Goal: Contribute content: Add original content to the website for others to see

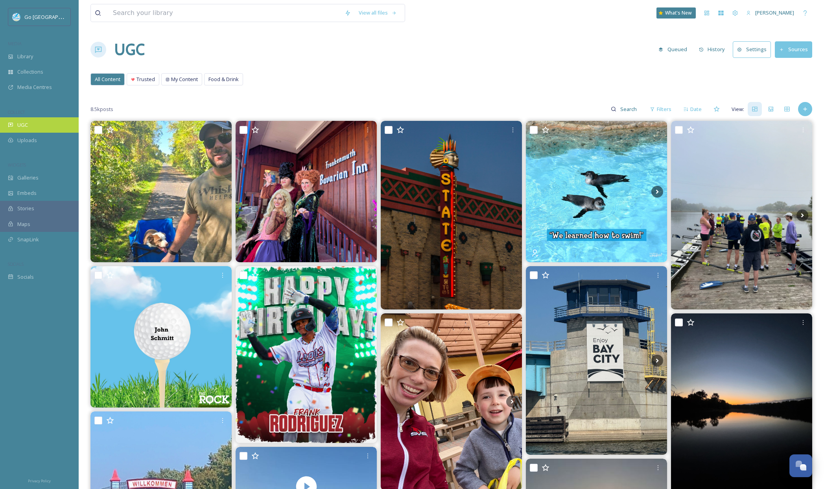
click at [18, 124] on span "UGC" at bounding box center [22, 124] width 11 height 7
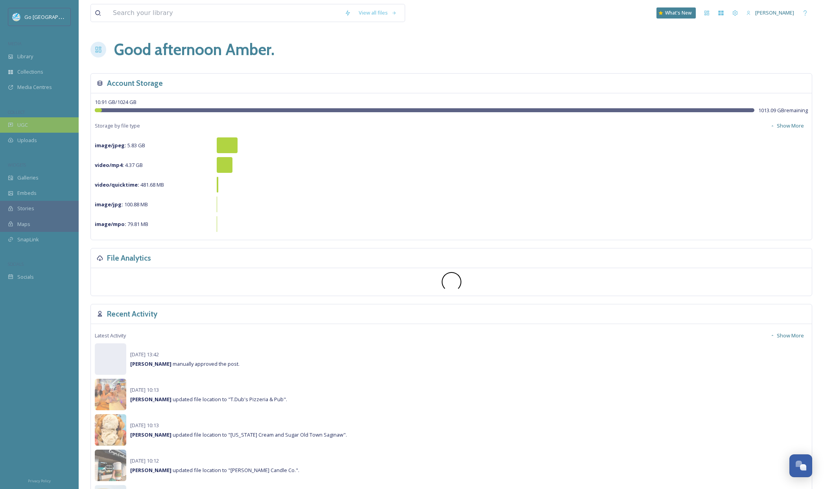
click at [25, 123] on span "UGC" at bounding box center [22, 124] width 11 height 7
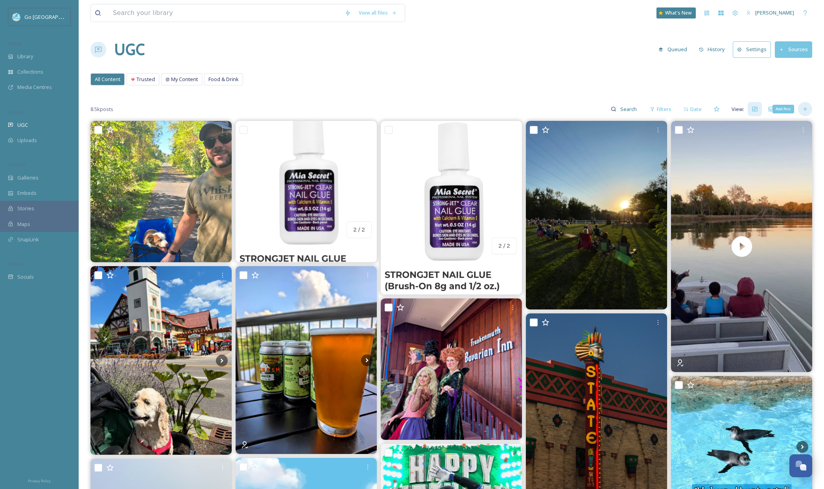
click at [806, 111] on icon at bounding box center [805, 109] width 6 height 6
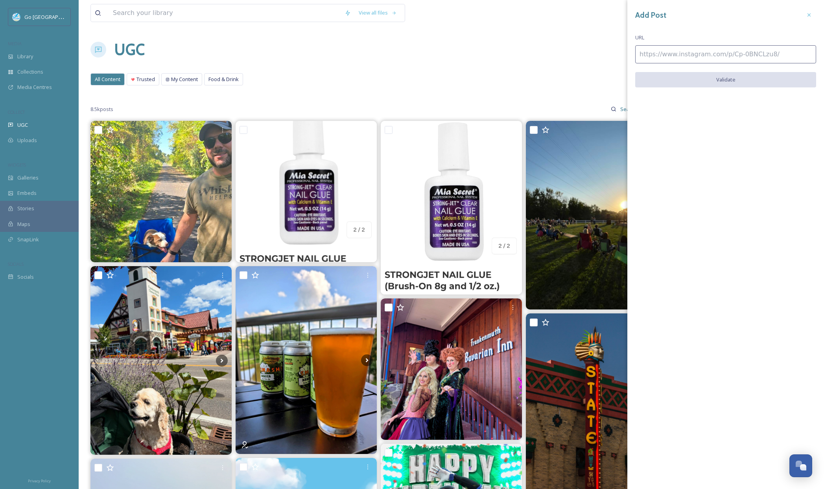
click at [690, 54] on input at bounding box center [725, 54] width 181 height 18
paste input "[URL][DOMAIN_NAME]"
type input "[URL][DOMAIN_NAME]"
click at [738, 78] on button "Validate" at bounding box center [725, 80] width 181 height 16
click at [721, 70] on div "Add Post URL [URL][DOMAIN_NAME] Add Post" at bounding box center [725, 274] width 197 height 549
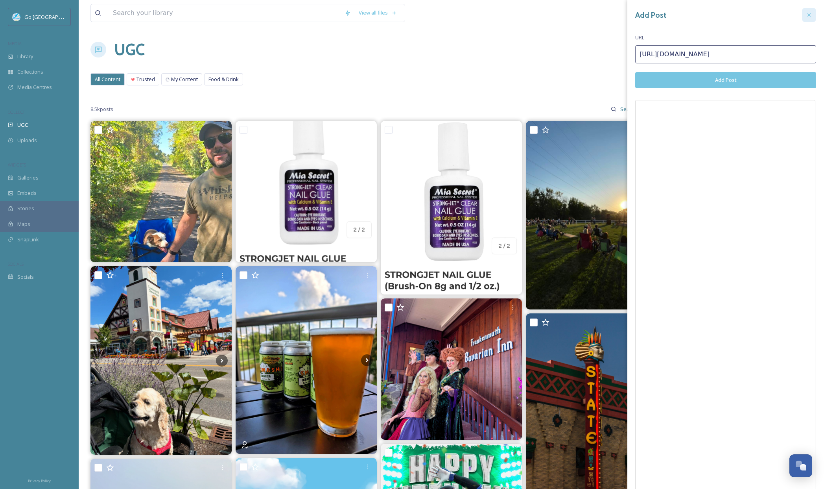
click at [806, 15] on icon at bounding box center [809, 15] width 6 height 6
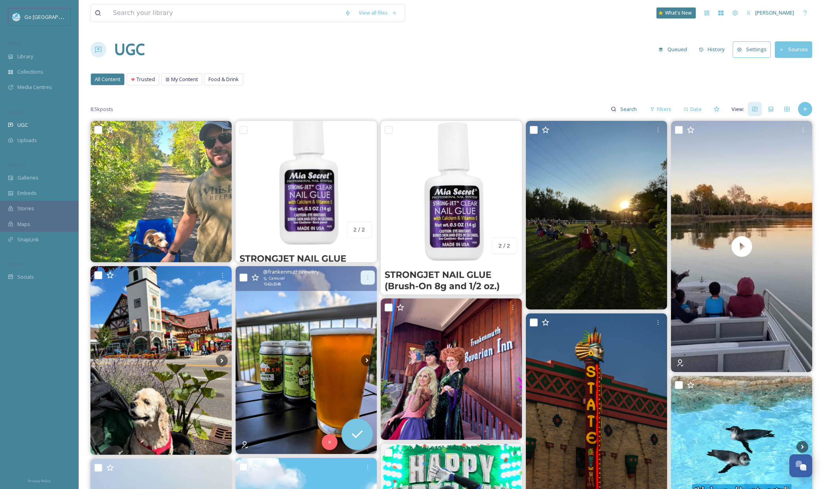
click at [365, 279] on icon at bounding box center [368, 277] width 6 height 6
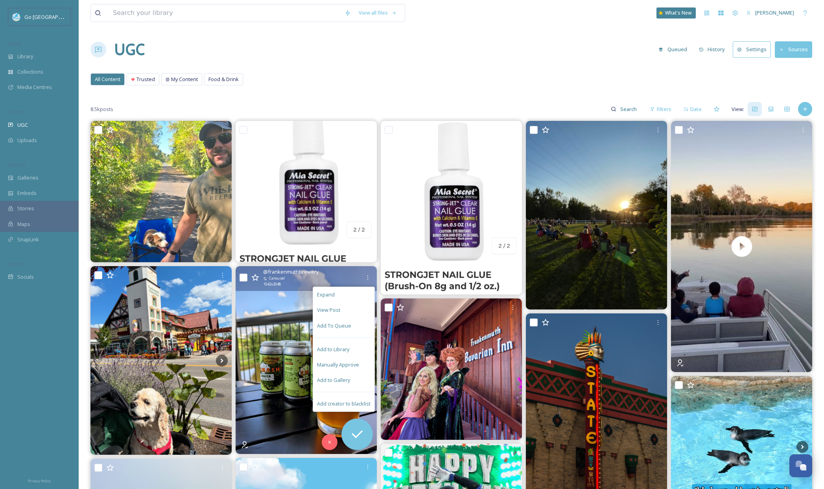
click at [349, 380] on span "Add to Gallery" at bounding box center [333, 379] width 33 height 7
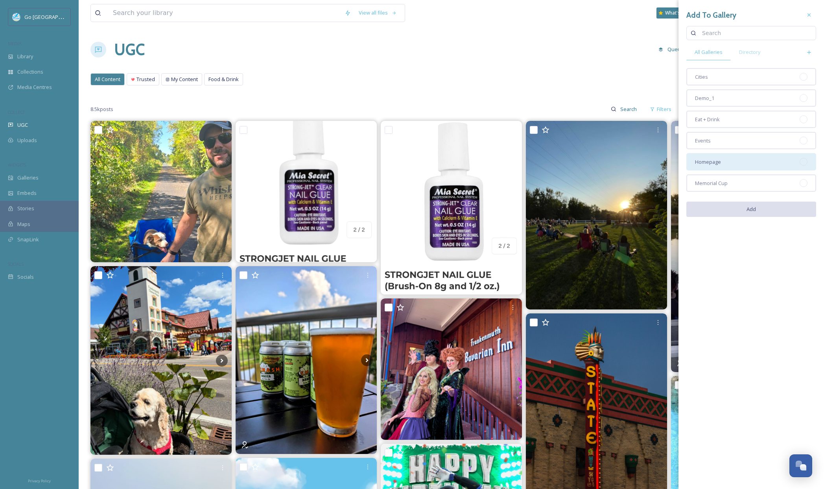
click at [728, 159] on div "Homepage" at bounding box center [751, 161] width 130 height 17
click at [726, 123] on div "Eat + Drink" at bounding box center [751, 119] width 130 height 17
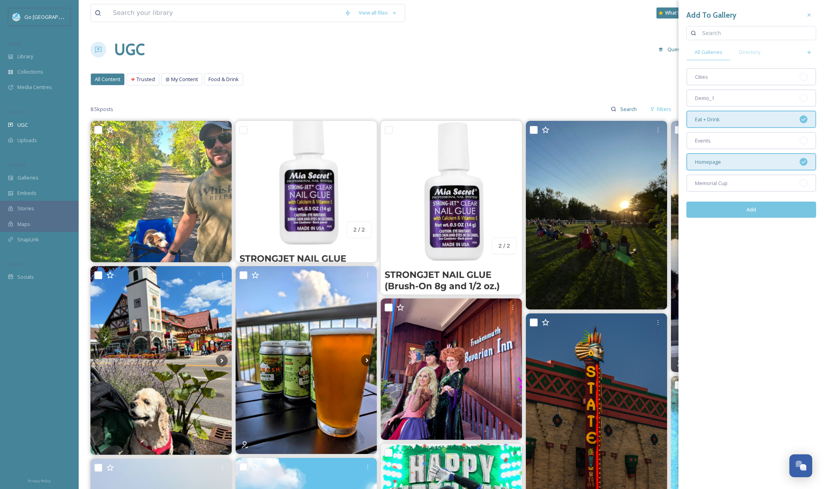
click at [747, 207] on button "Add" at bounding box center [751, 209] width 130 height 16
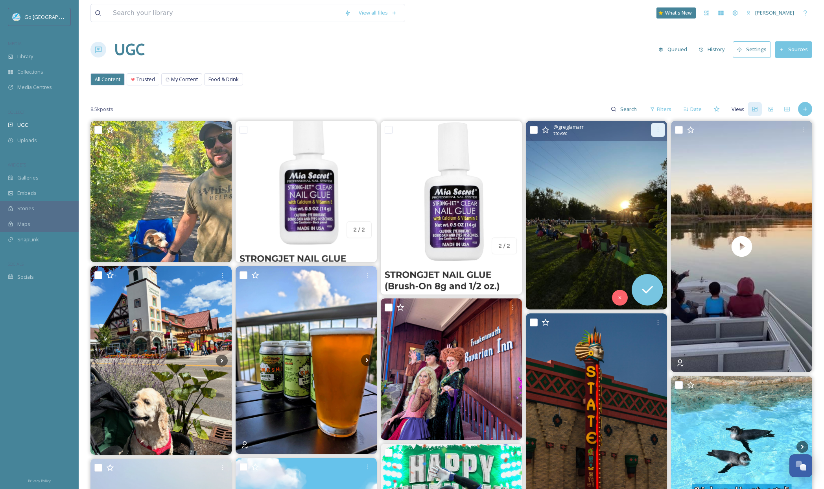
click at [657, 129] on icon at bounding box center [658, 130] width 6 height 6
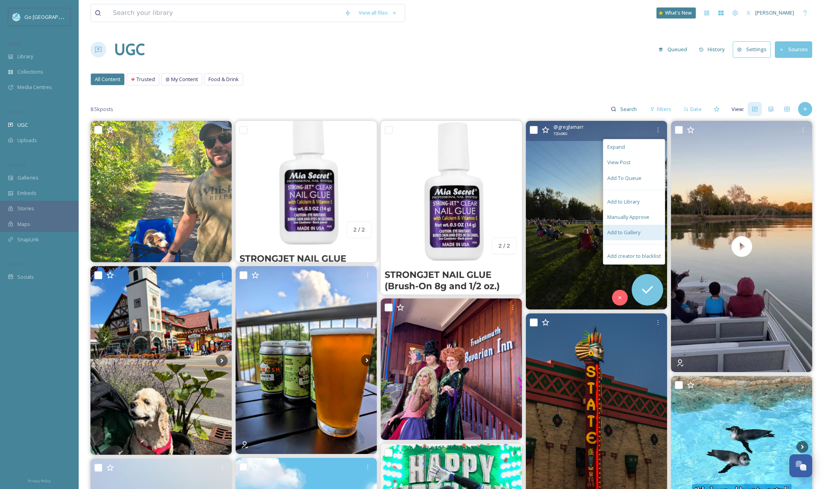
click at [634, 231] on span "Add to Gallery" at bounding box center [623, 232] width 33 height 7
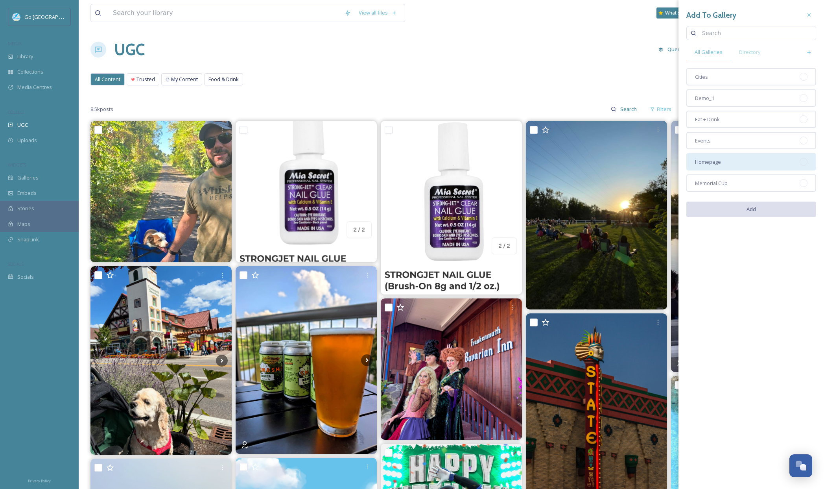
click at [730, 157] on div "Homepage" at bounding box center [751, 161] width 130 height 17
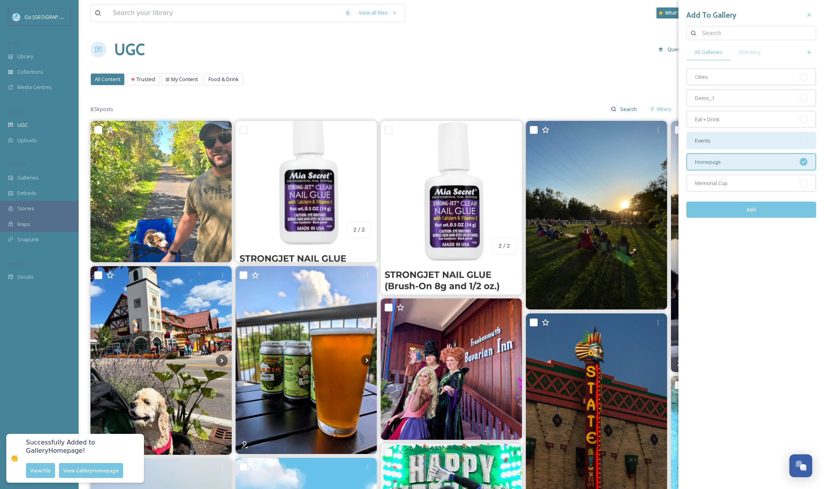
click at [710, 139] on span "Events" at bounding box center [703, 140] width 16 height 7
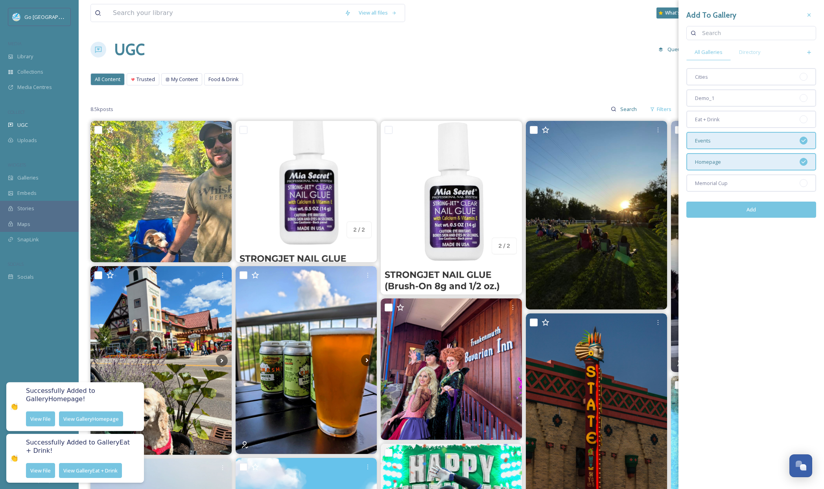
click at [753, 210] on button "Add" at bounding box center [751, 209] width 130 height 16
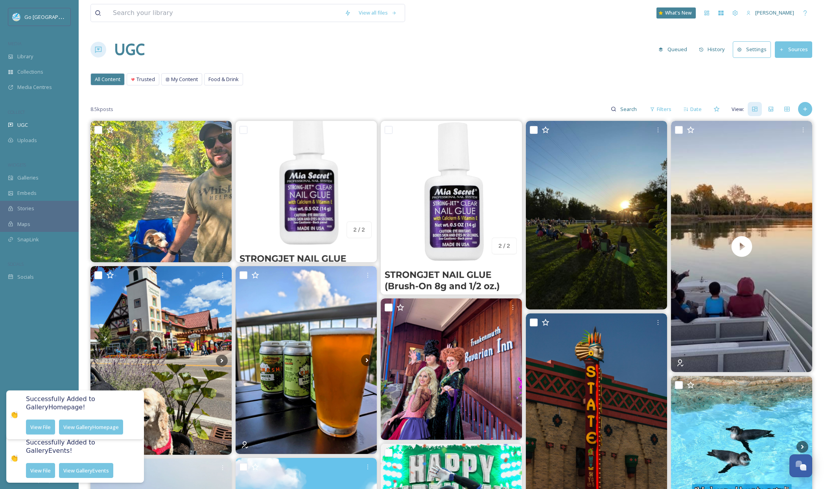
click at [539, 57] on div "UGC Queued History Settings Sources" at bounding box center [451, 50] width 722 height 24
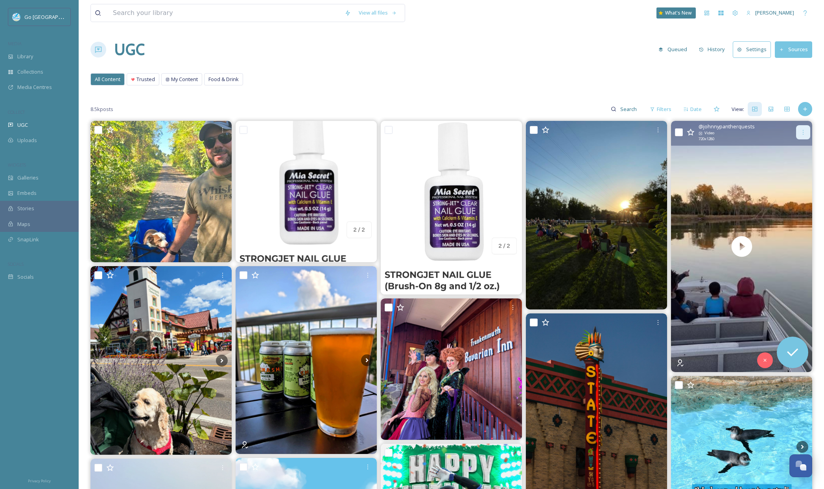
click at [803, 132] on icon at bounding box center [803, 132] width 6 height 6
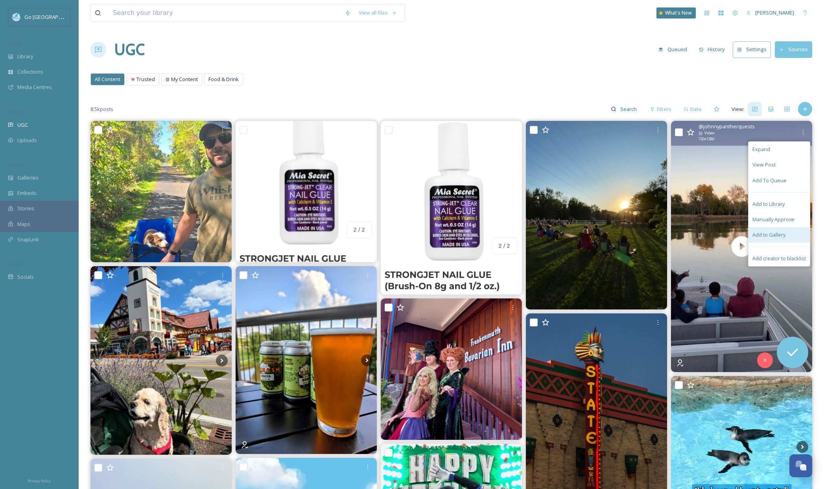
click at [769, 233] on span "Add to Gallery" at bounding box center [768, 234] width 33 height 7
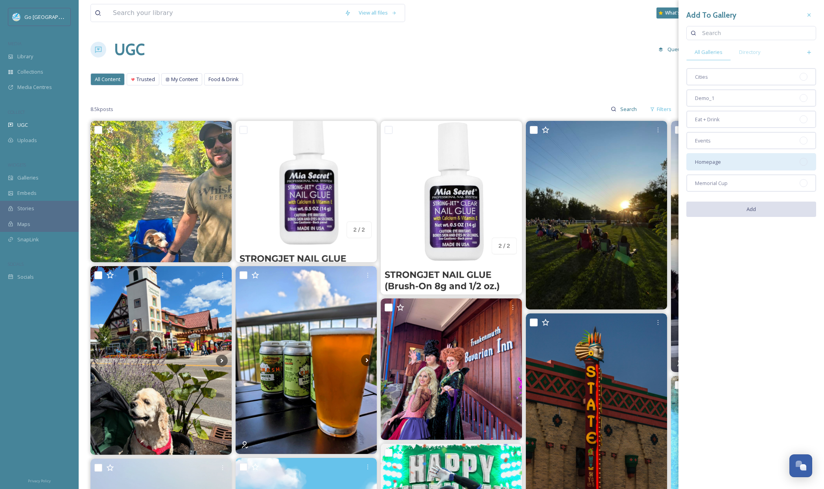
click at [719, 163] on span "Homepage" at bounding box center [708, 161] width 26 height 7
click at [723, 78] on div "Cities" at bounding box center [751, 76] width 130 height 17
click at [760, 206] on button "Add" at bounding box center [751, 209] width 130 height 16
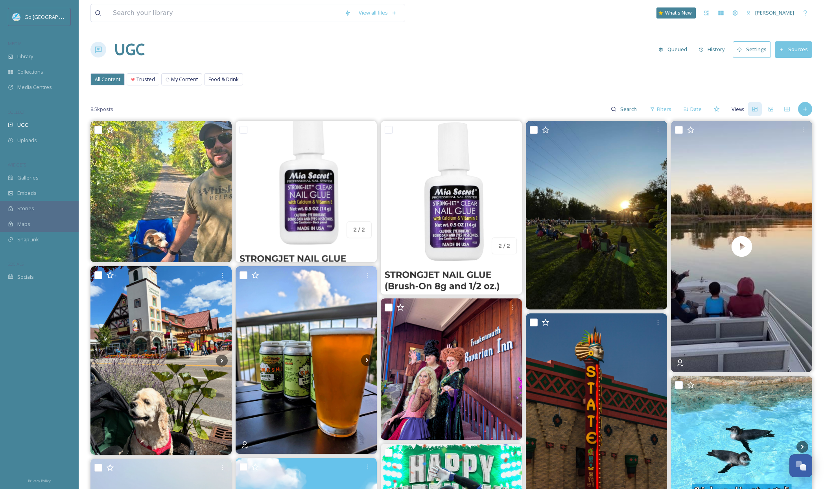
click at [537, 24] on div "View all files What's New [PERSON_NAME]" at bounding box center [451, 13] width 722 height 26
click at [622, 206] on img at bounding box center [596, 215] width 141 height 188
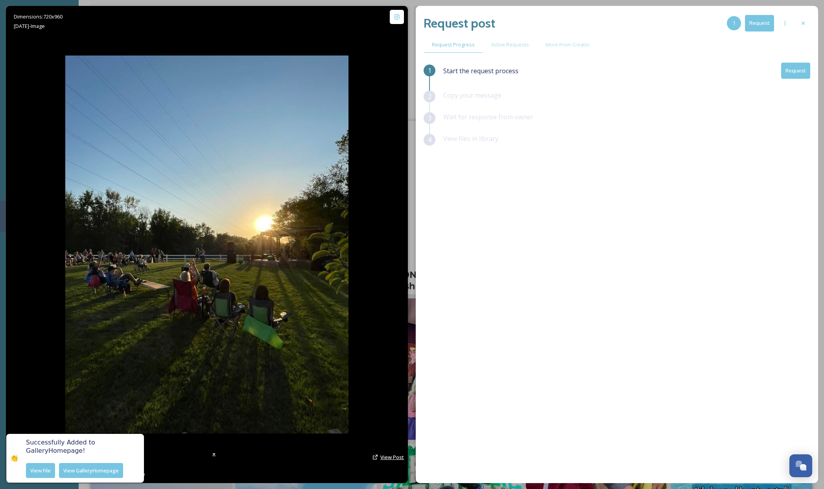
click at [386, 458] on span "View Post" at bounding box center [392, 456] width 24 height 7
